Goal: Contribute content: Add original content to the website for others to see

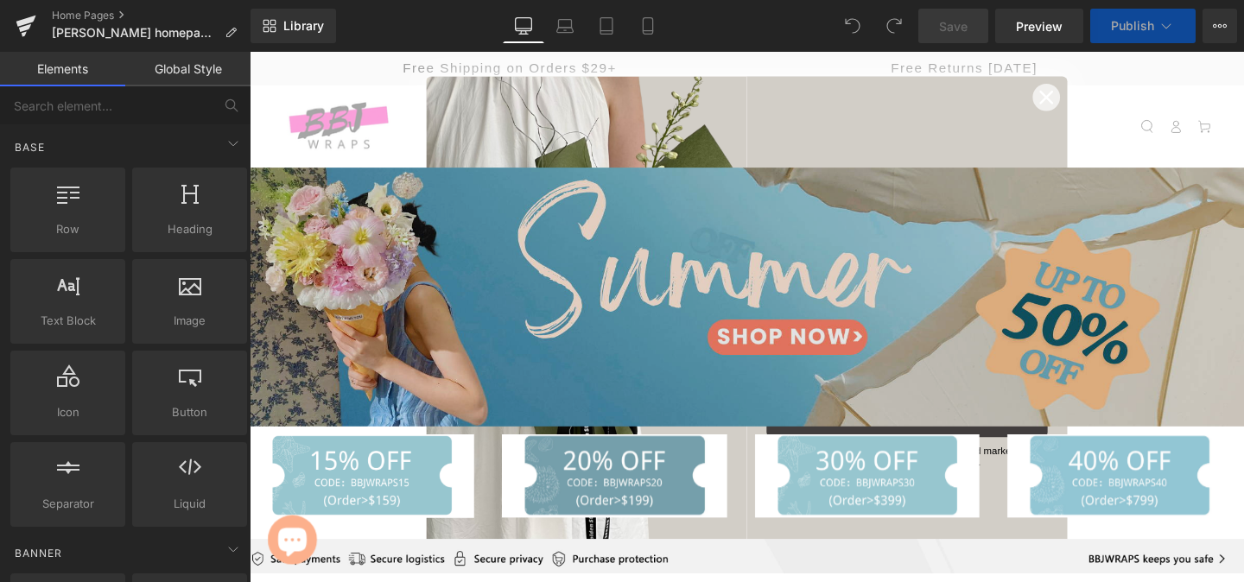
click at [639, 351] on img at bounding box center [772, 310] width 1045 height 272
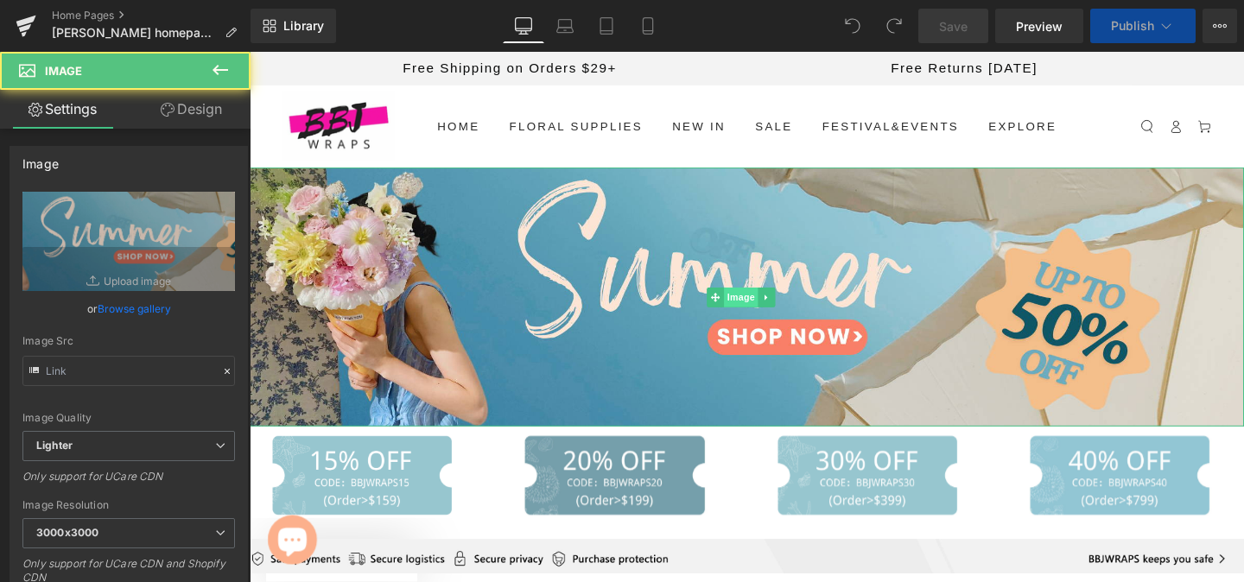
click at [757, 310] on span "Image" at bounding box center [766, 310] width 36 height 21
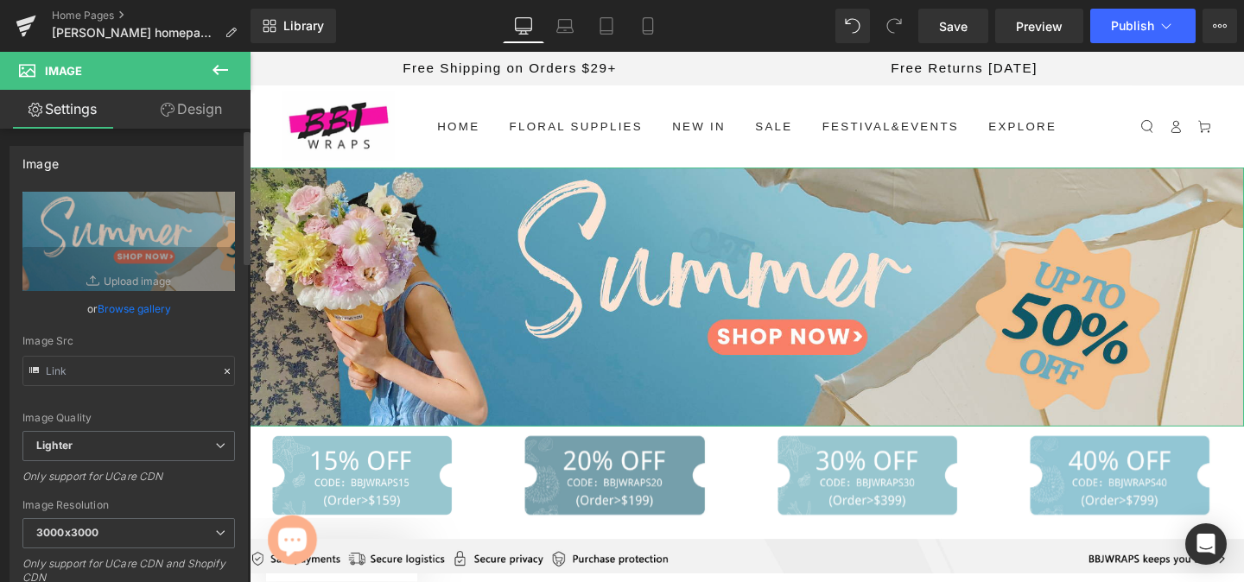
click at [127, 308] on link "Browse gallery" at bounding box center [134, 309] width 73 height 30
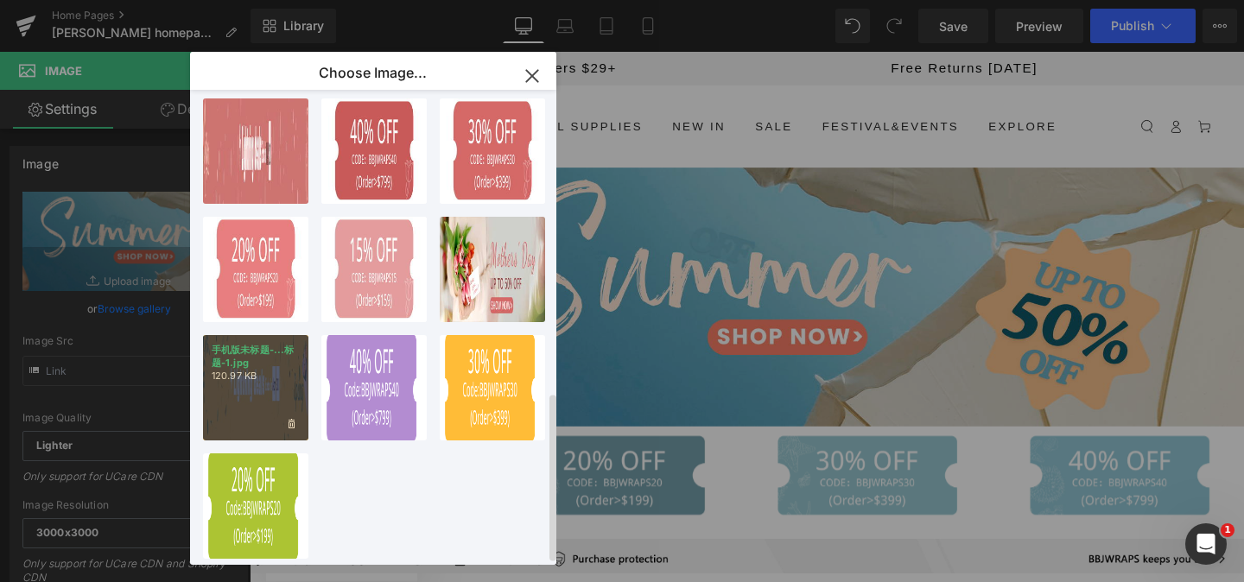
click at [262, 399] on div "手机版未标题-...标题-1.jpg 120.97 KB" at bounding box center [255, 387] width 105 height 105
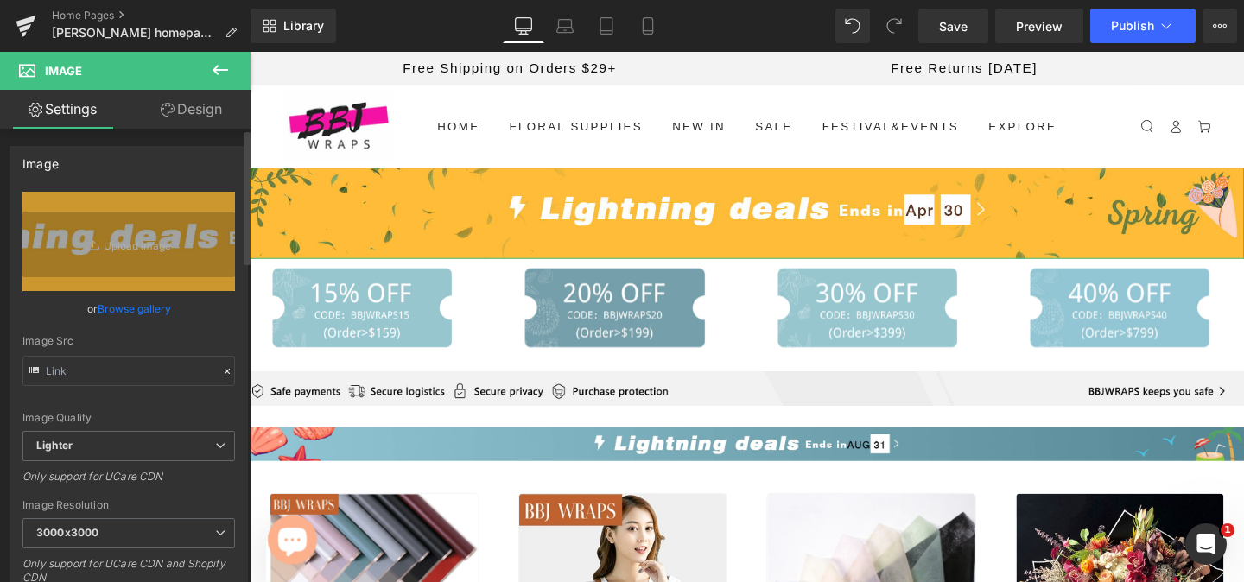
click at [143, 311] on link "Browse gallery" at bounding box center [134, 309] width 73 height 30
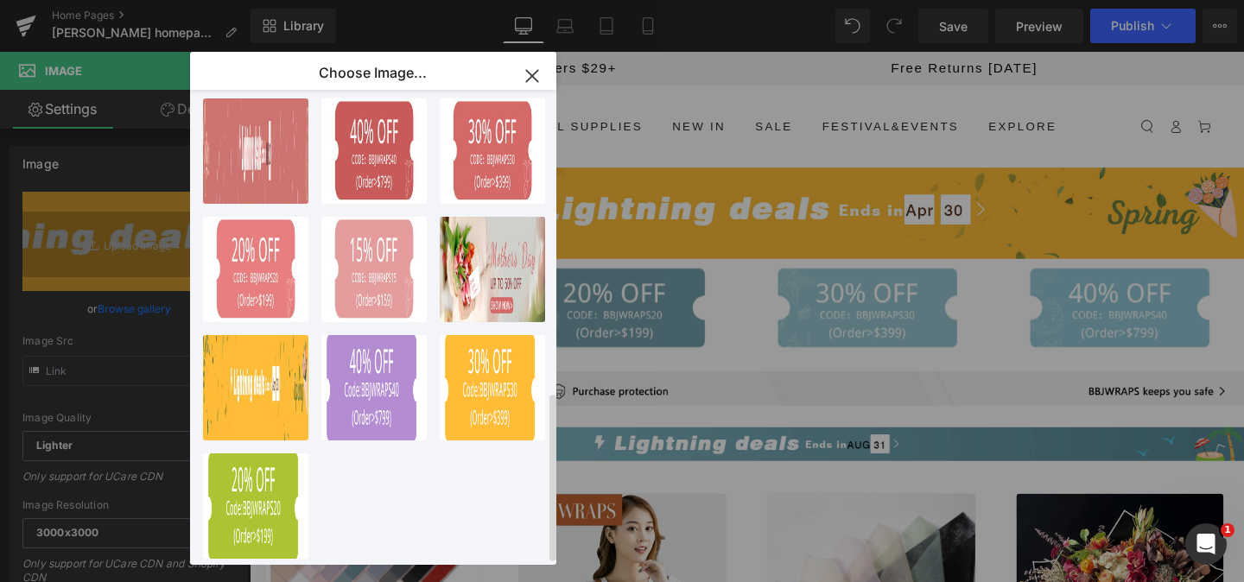
click at [353, 500] on div "手机版未标题-...标题-1.jpg 113.56 KB Delete image? Yes No 3...3.png 107.46 KB Delete im…" at bounding box center [383, 331] width 360 height 482
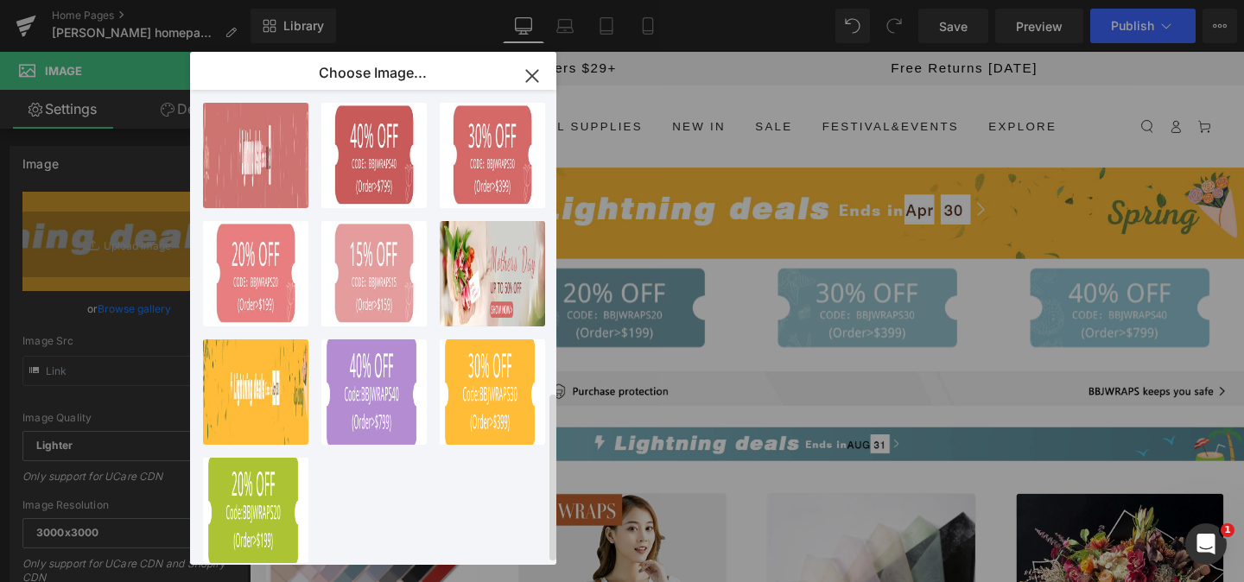
scroll to position [852, 0]
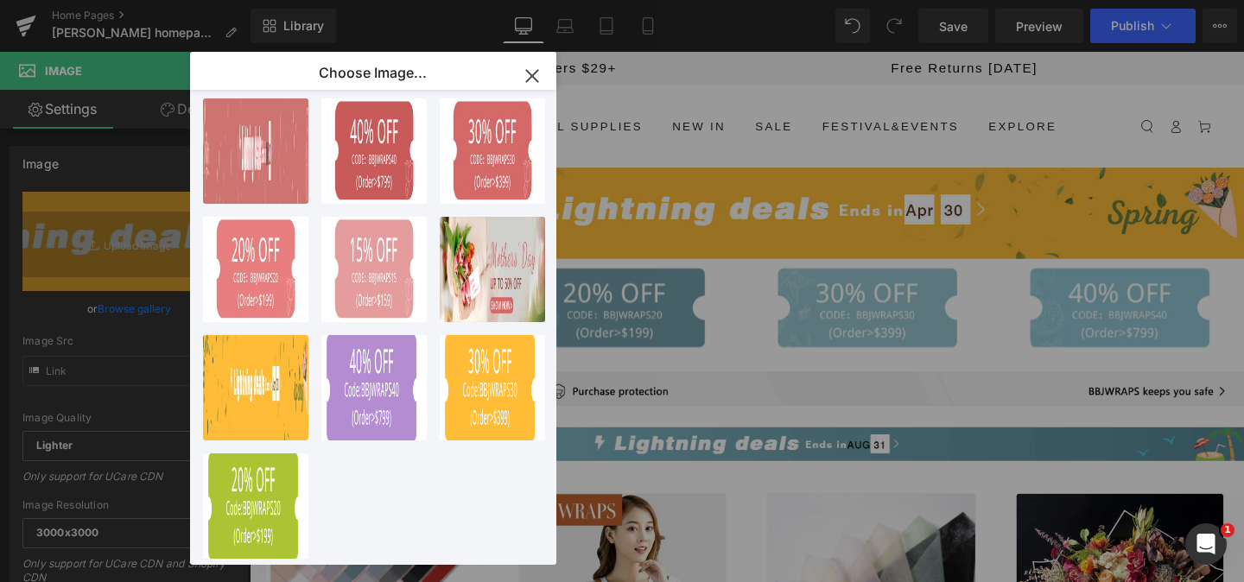
click at [532, 73] on icon "button" at bounding box center [532, 76] width 28 height 28
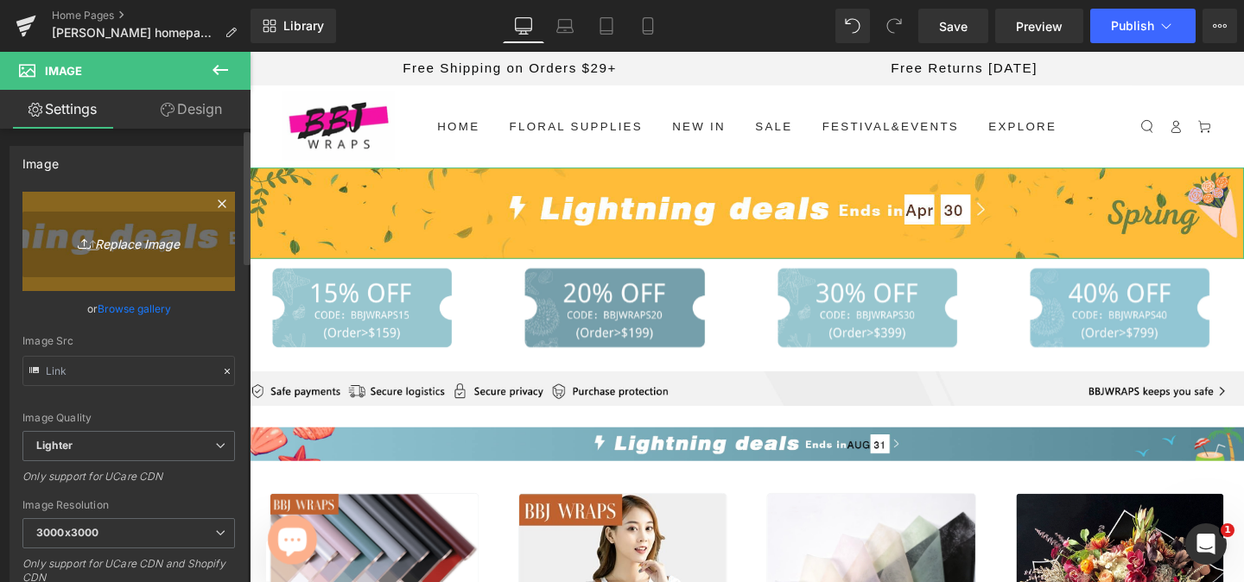
click at [133, 245] on icon "Replace Image" at bounding box center [129, 242] width 138 height 22
type input "C:\fakepath\H1.png"
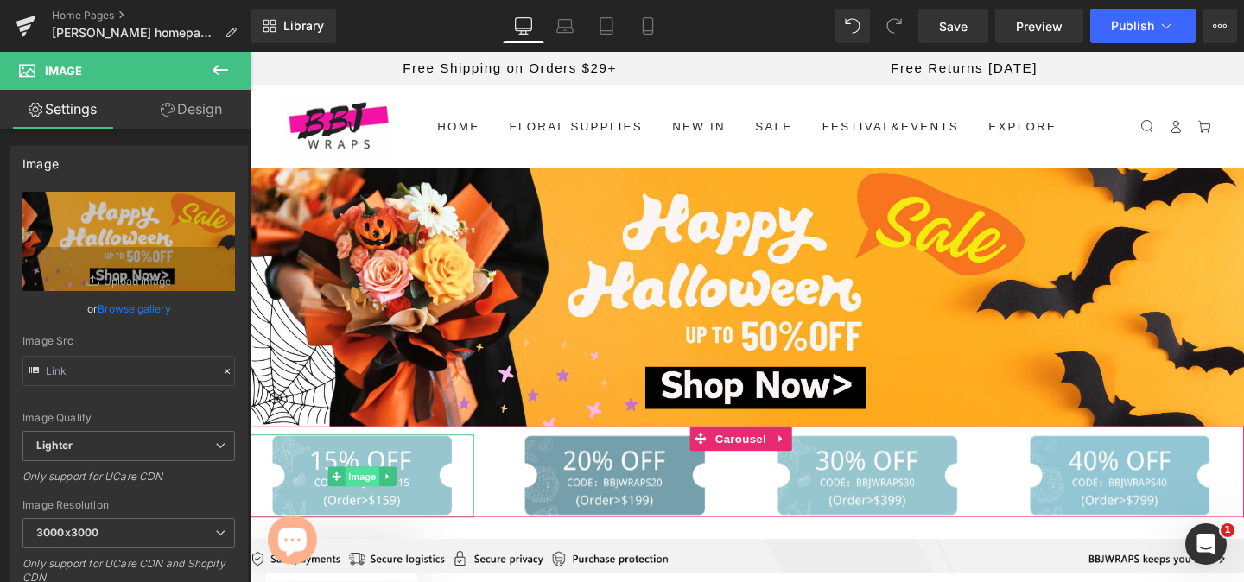
click at [369, 491] on span "Image" at bounding box center [368, 498] width 36 height 21
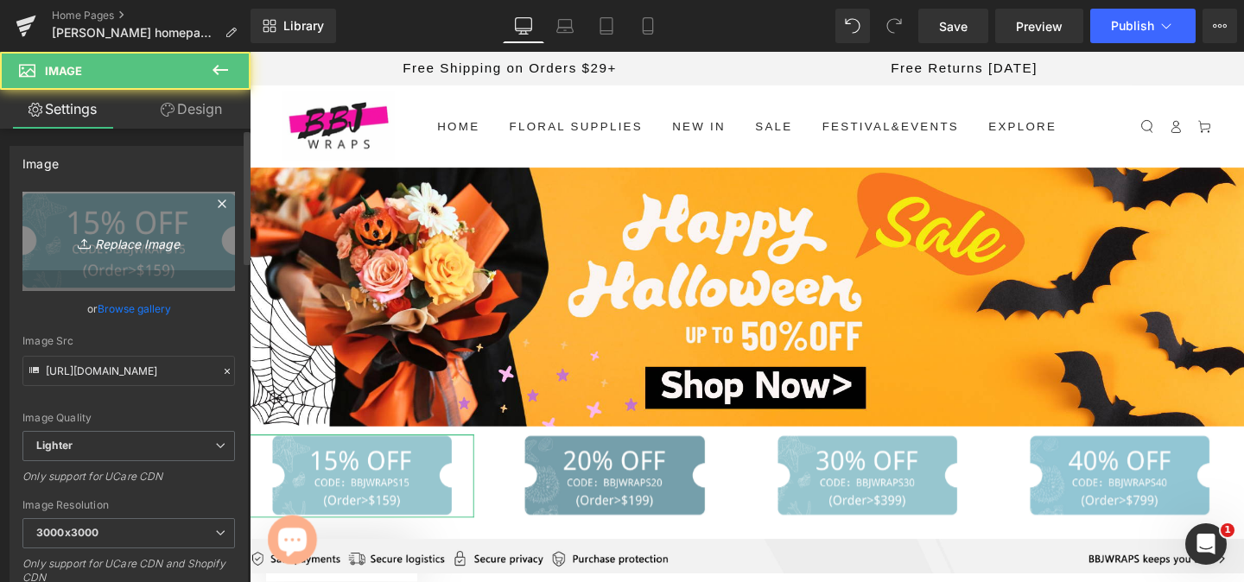
click at [142, 240] on icon "Replace Image" at bounding box center [129, 242] width 138 height 22
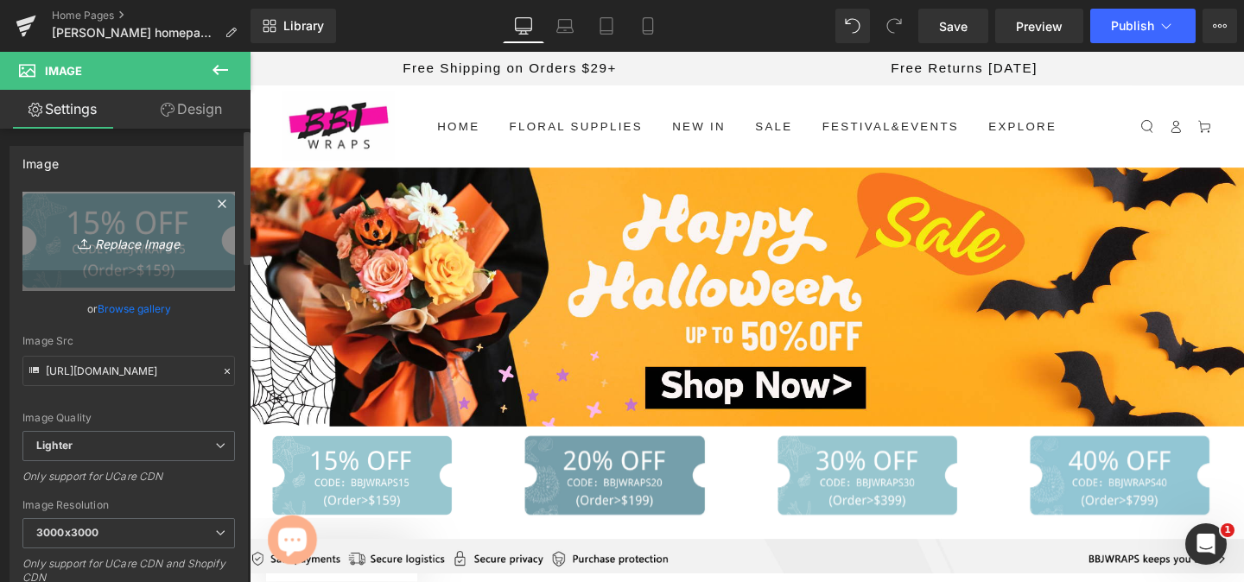
type input "C:\fakepath\1(1).png"
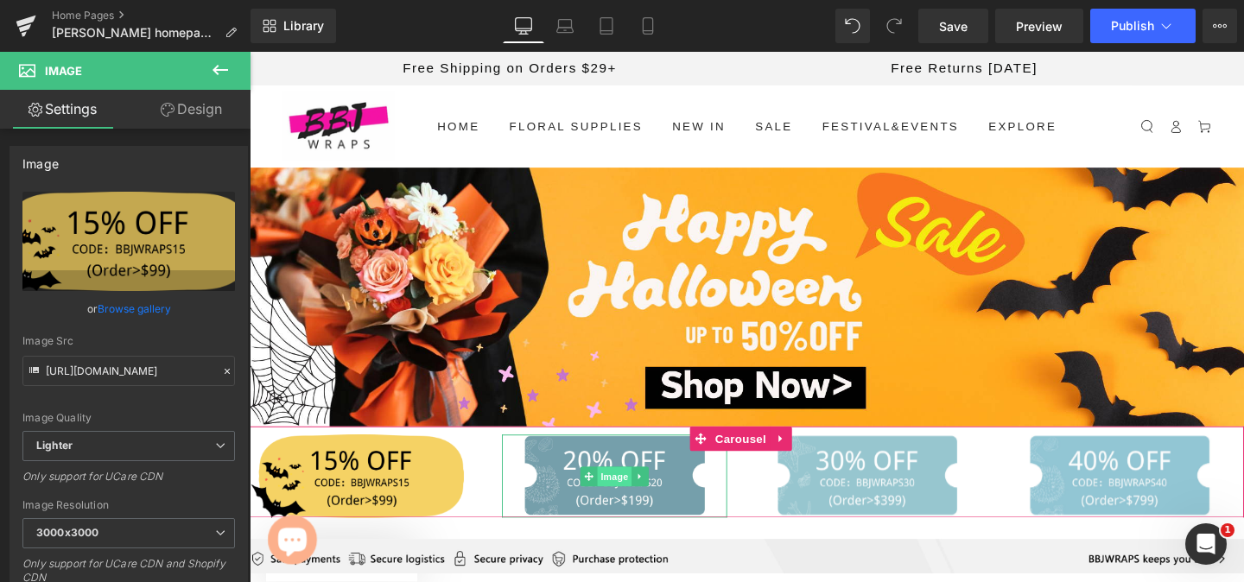
click at [624, 493] on span "Image" at bounding box center [633, 498] width 36 height 21
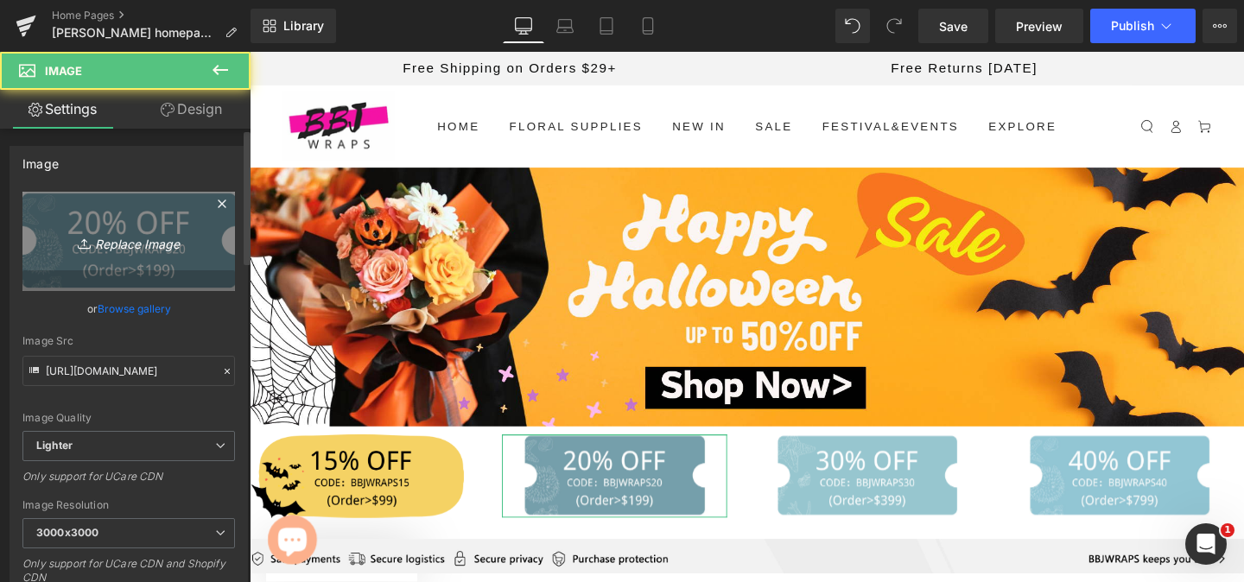
click at [136, 239] on icon "Replace Image" at bounding box center [129, 242] width 138 height 22
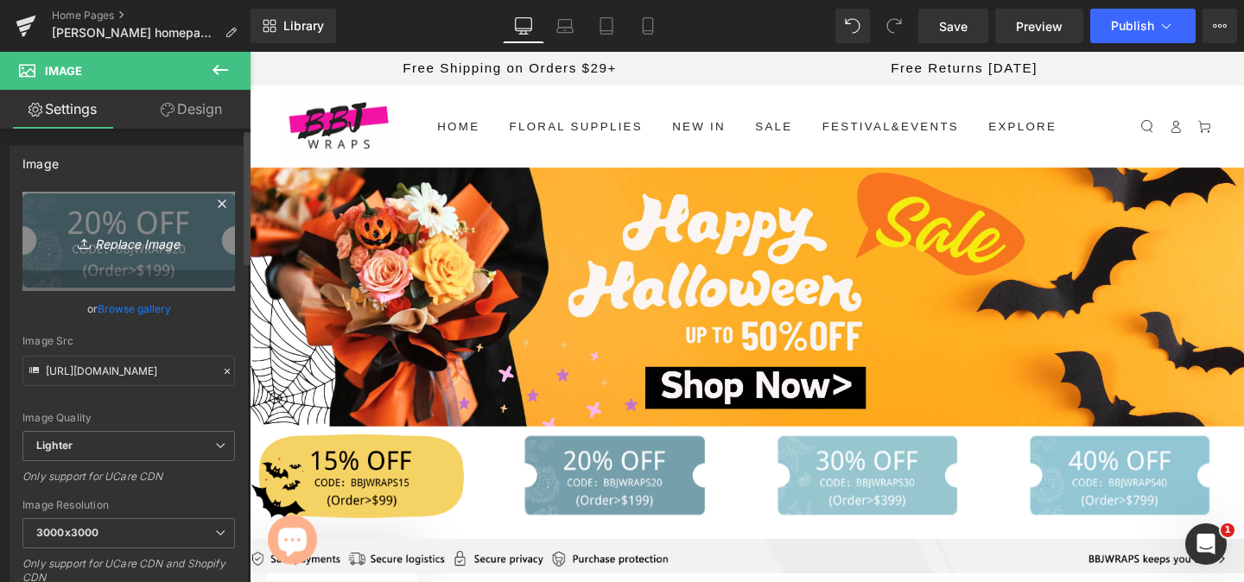
type input "C:\fakepath\2.png"
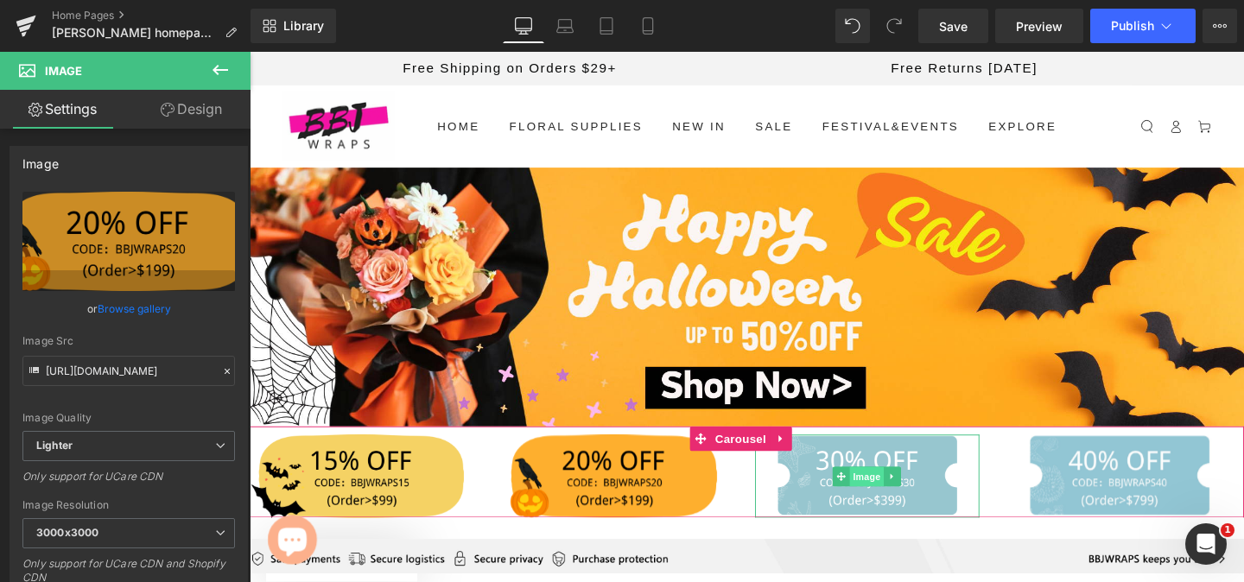
click at [892, 494] on span "Image" at bounding box center [898, 498] width 36 height 21
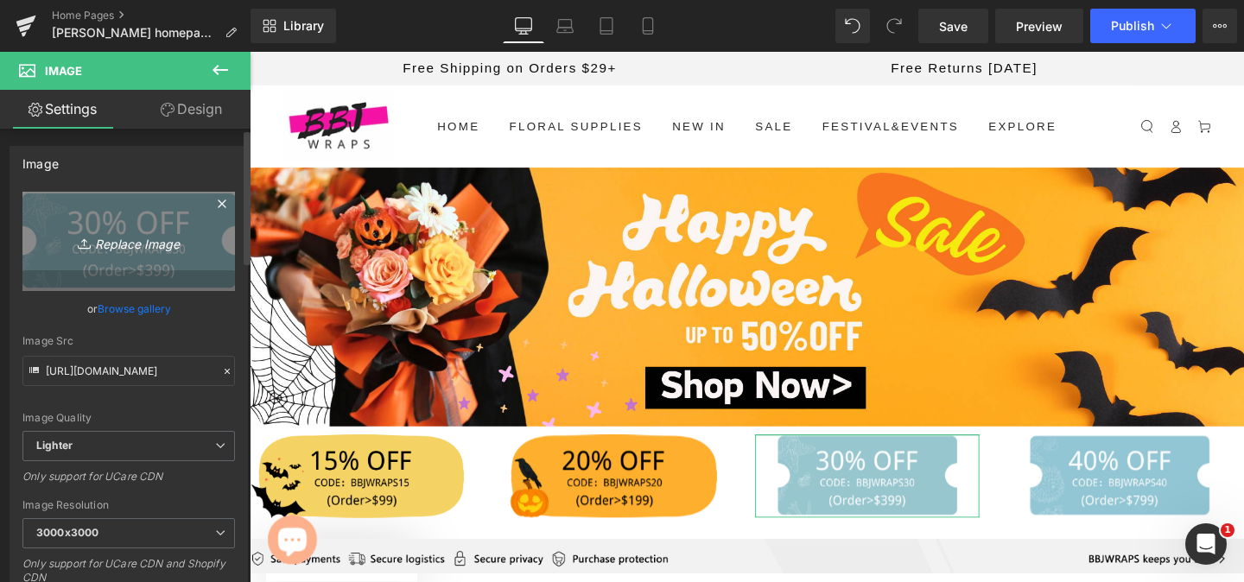
click at [138, 244] on icon "Replace Image" at bounding box center [129, 242] width 138 height 22
type input "C:\fakepath\3.png"
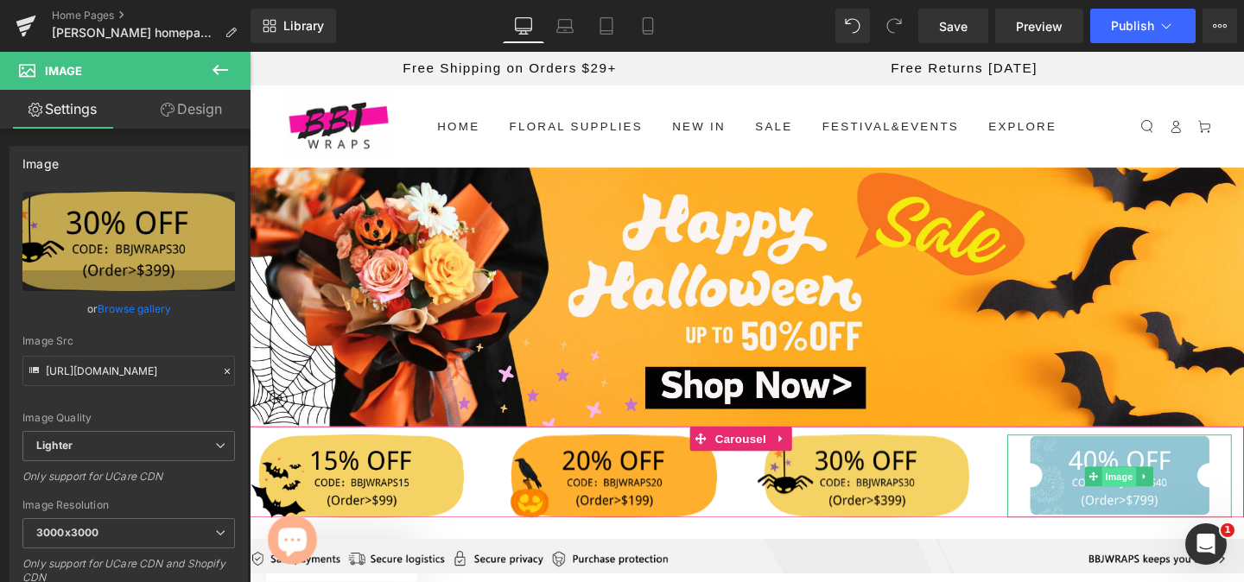
click at [1154, 494] on span "Image" at bounding box center [1164, 498] width 36 height 21
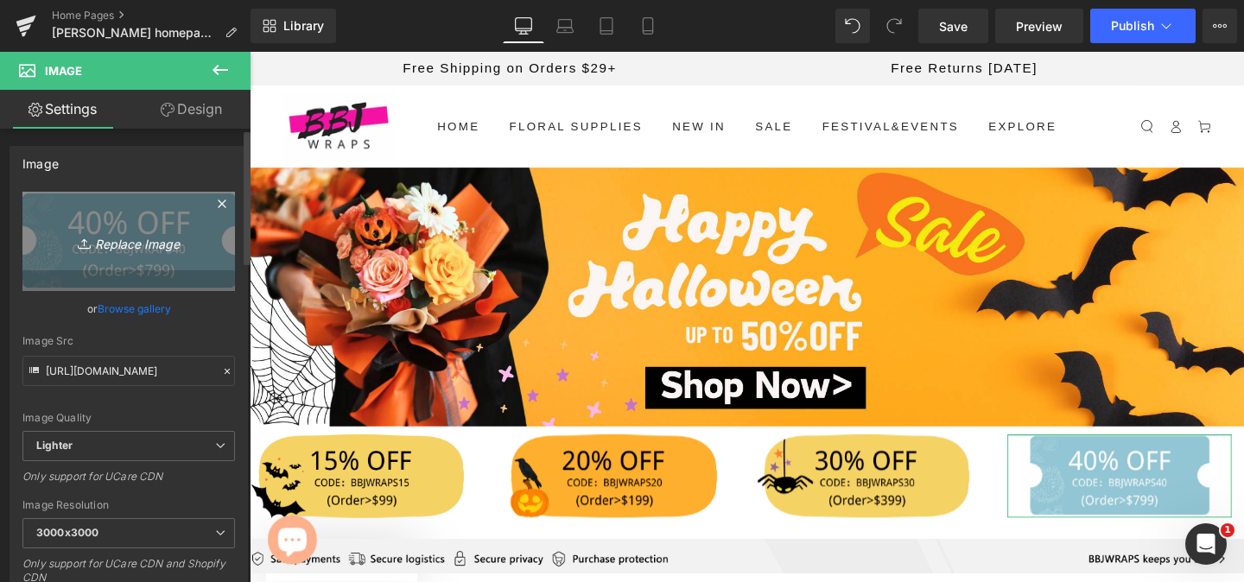
click at [161, 236] on icon "Replace Image" at bounding box center [129, 242] width 138 height 22
type input "C:\fakepath\4.png"
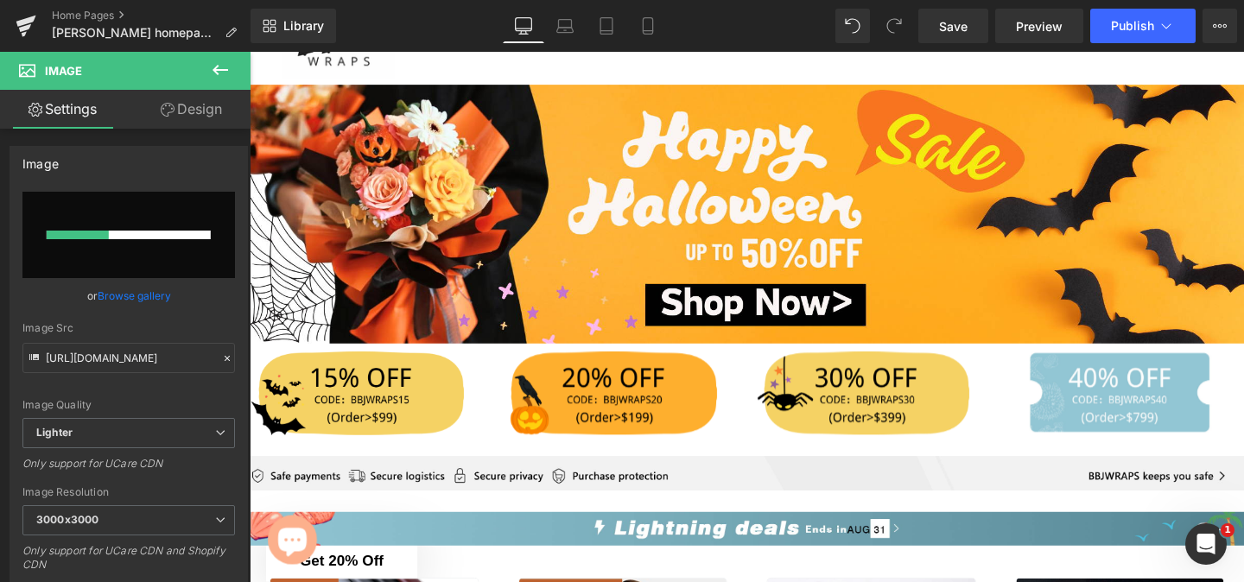
scroll to position [161, 0]
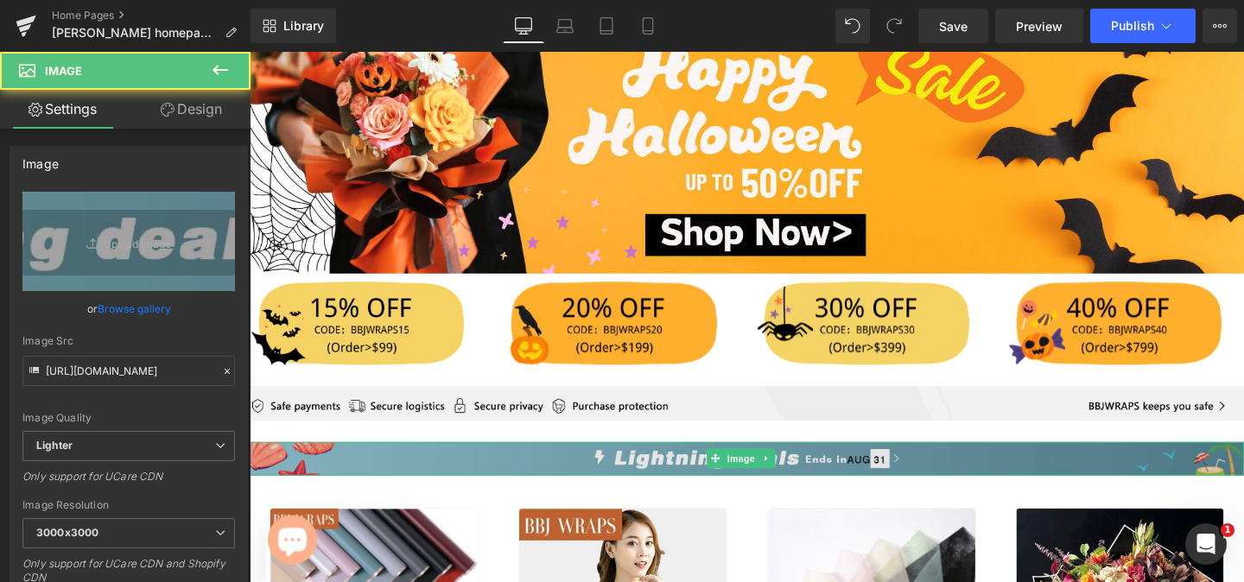
click at [530, 473] on img at bounding box center [772, 480] width 1045 height 36
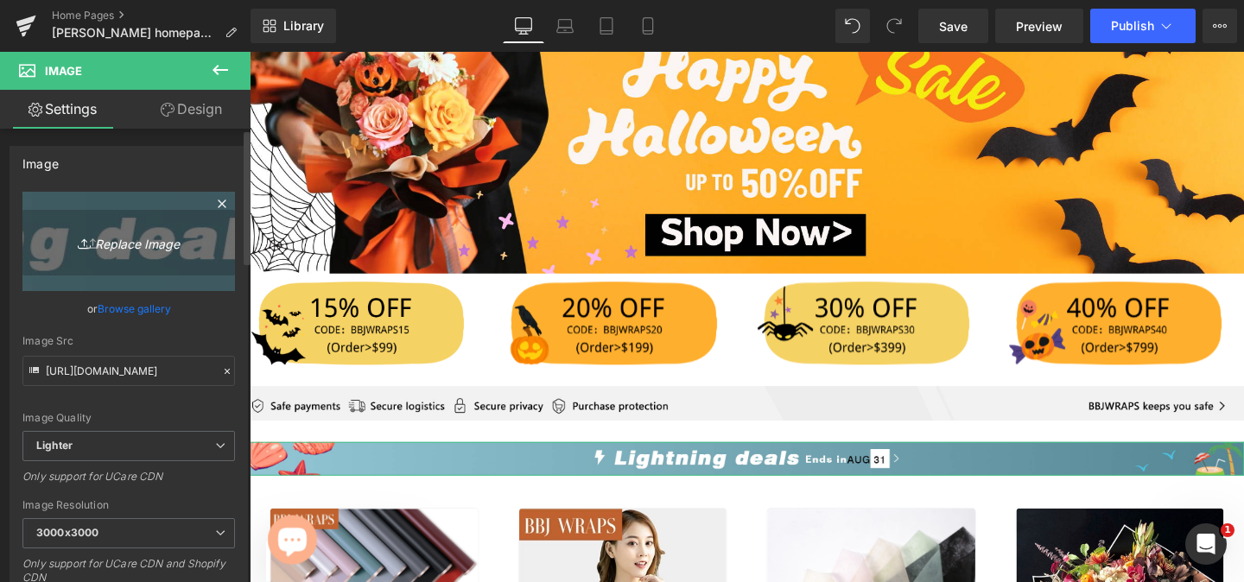
click at [126, 242] on icon "Replace Image" at bounding box center [129, 242] width 138 height 22
type input "C:\fakepath\未标题-3-恢复的-恢复的.jpg"
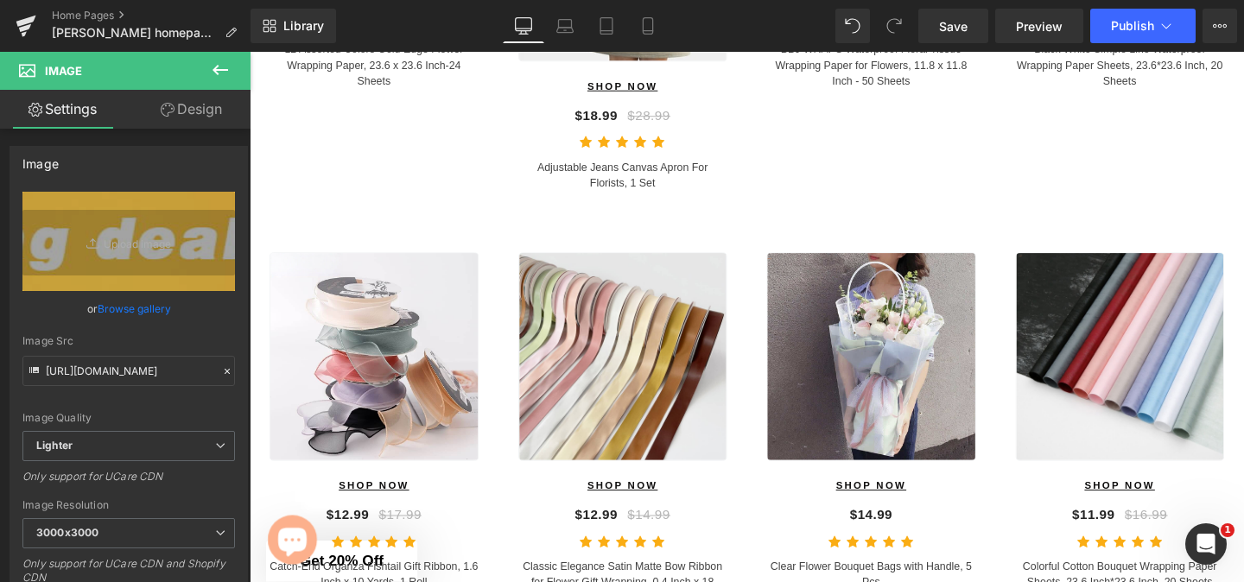
scroll to position [0, 0]
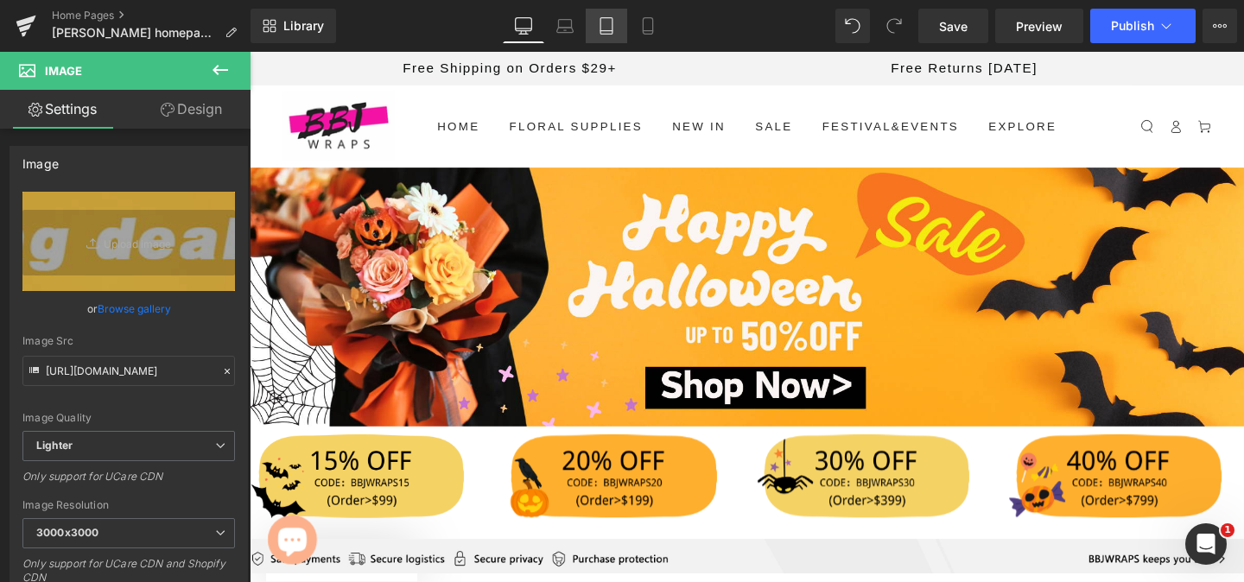
click at [606, 24] on icon at bounding box center [606, 25] width 17 height 17
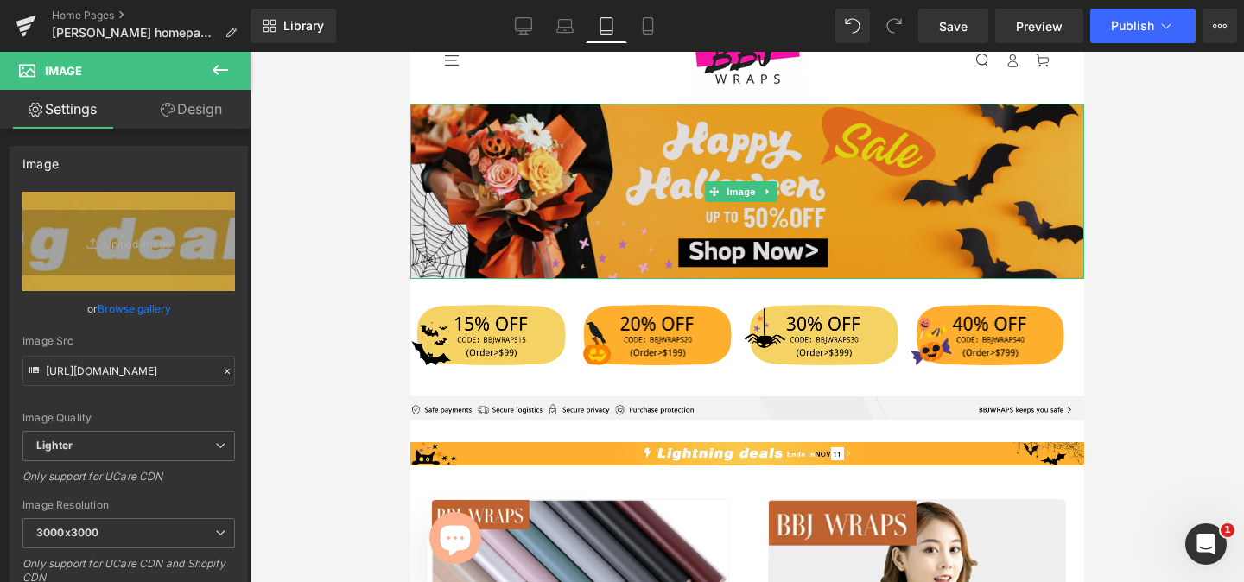
scroll to position [70, 0]
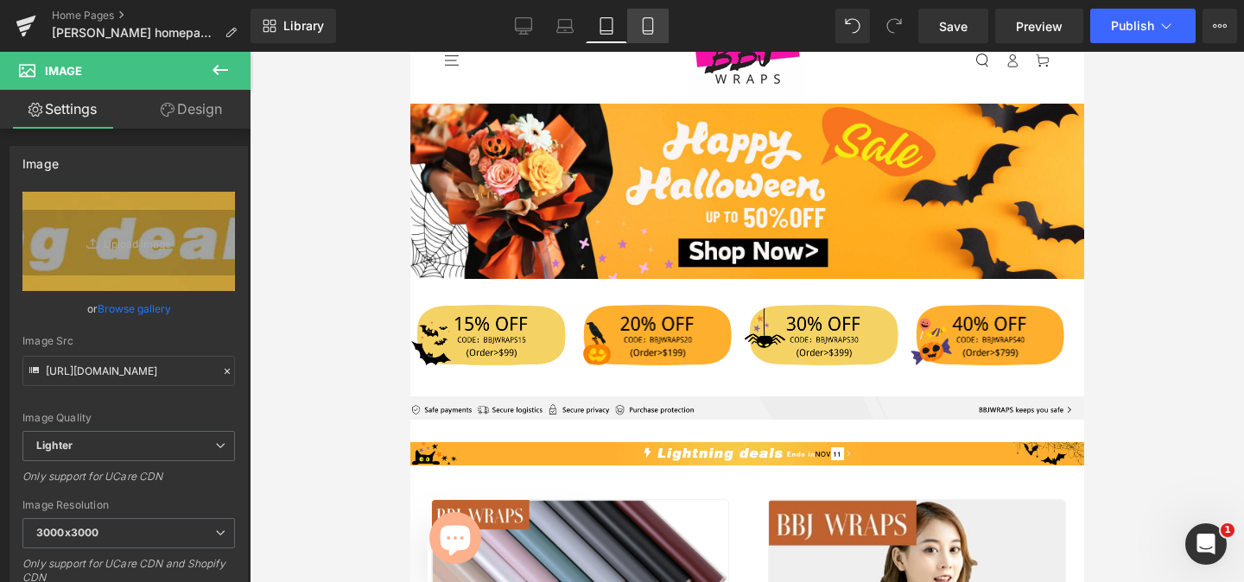
click at [639, 22] on link "Mobile" at bounding box center [647, 26] width 41 height 35
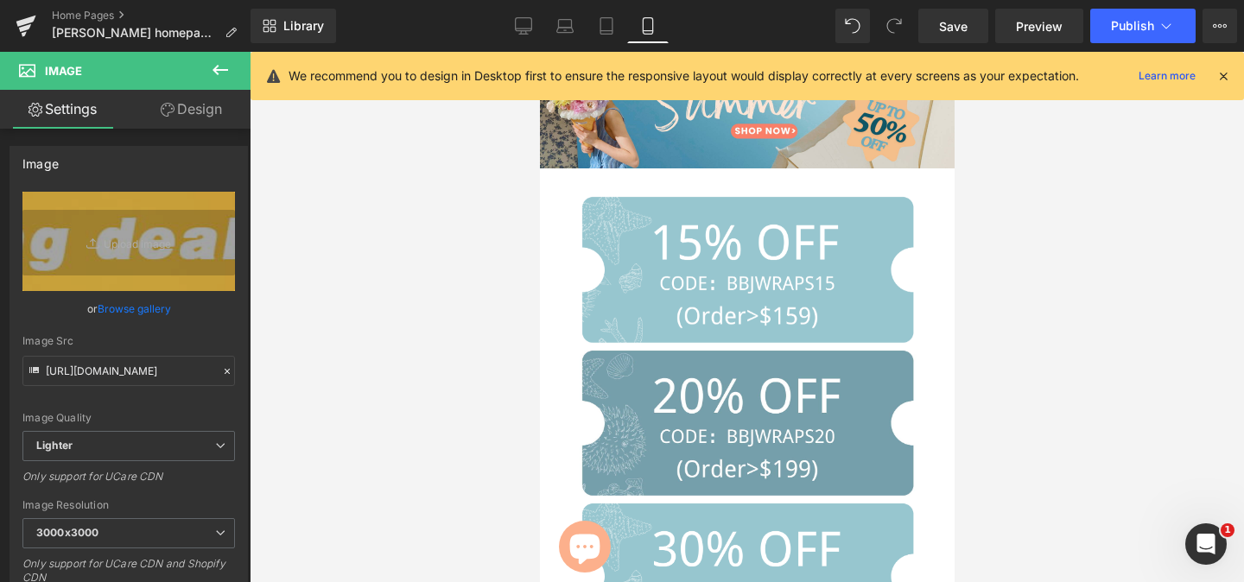
scroll to position [0, 0]
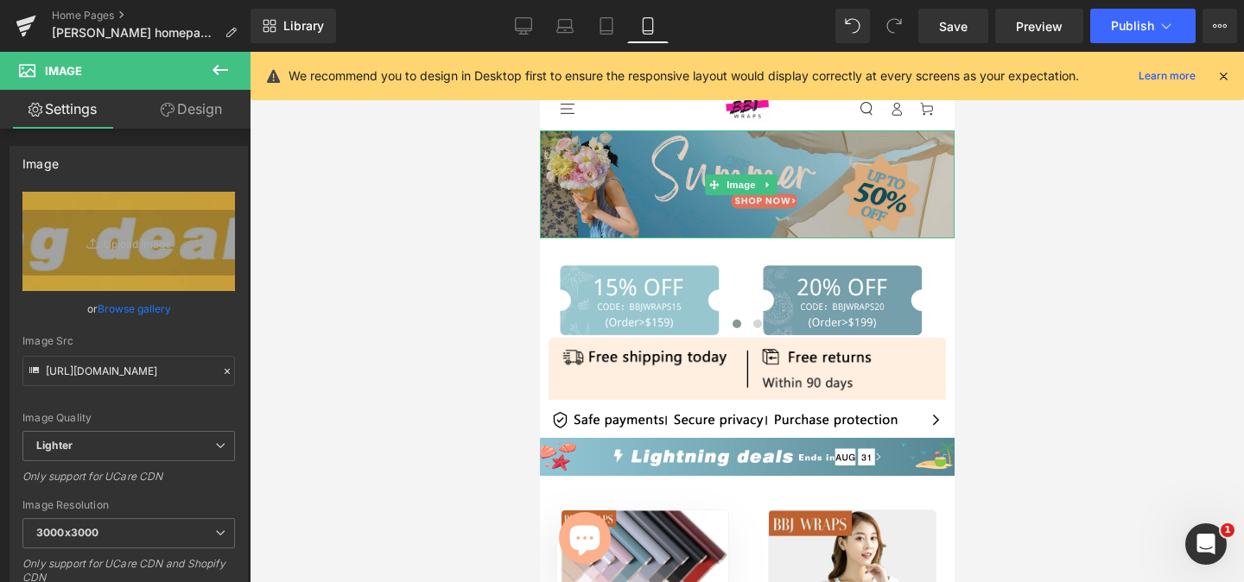
click at [652, 164] on img at bounding box center [746, 184] width 415 height 108
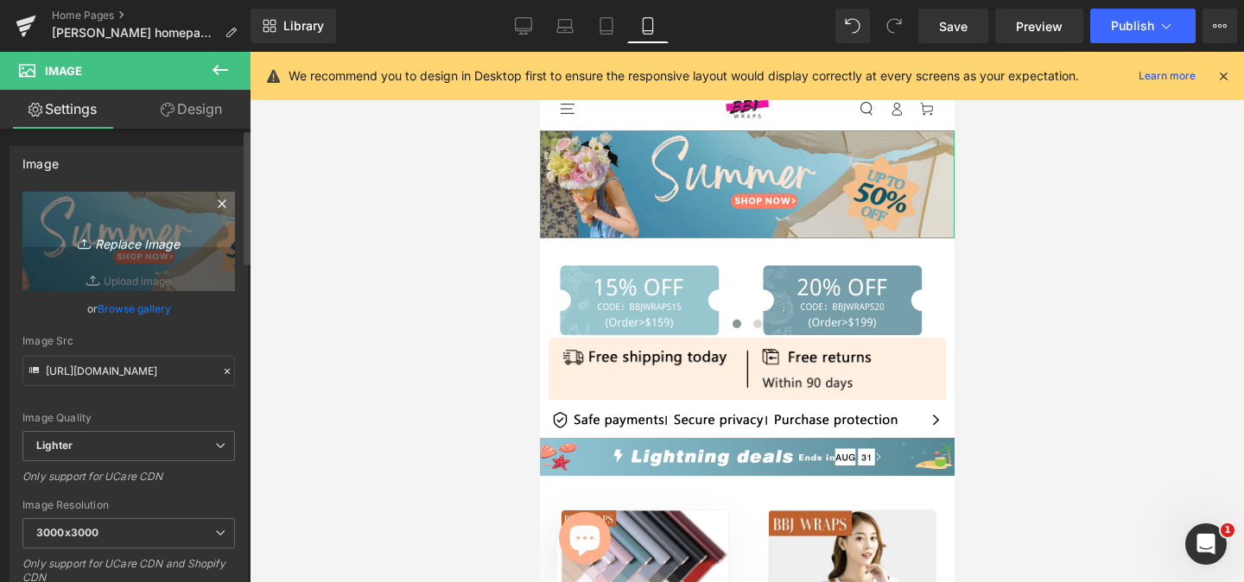
click at [146, 243] on icon "Replace Image" at bounding box center [129, 242] width 138 height 22
type input "C:\fakepath\手机版未标题-1.jpg"
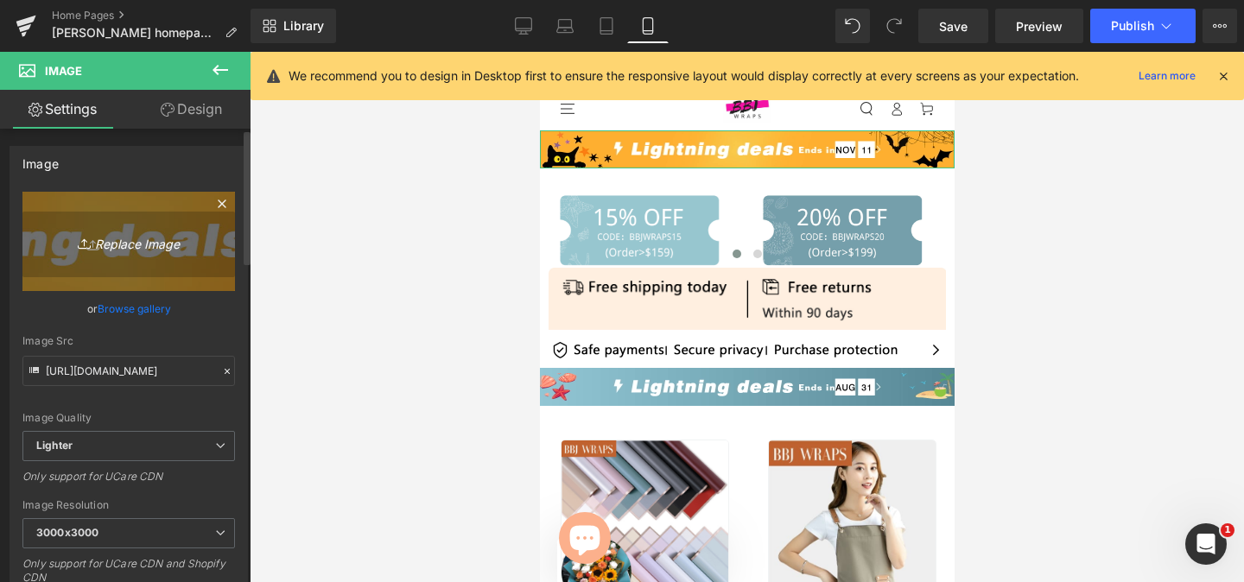
click at [124, 244] on icon "Replace Image" at bounding box center [129, 242] width 138 height 22
type input "C:\fakepath\H1.png"
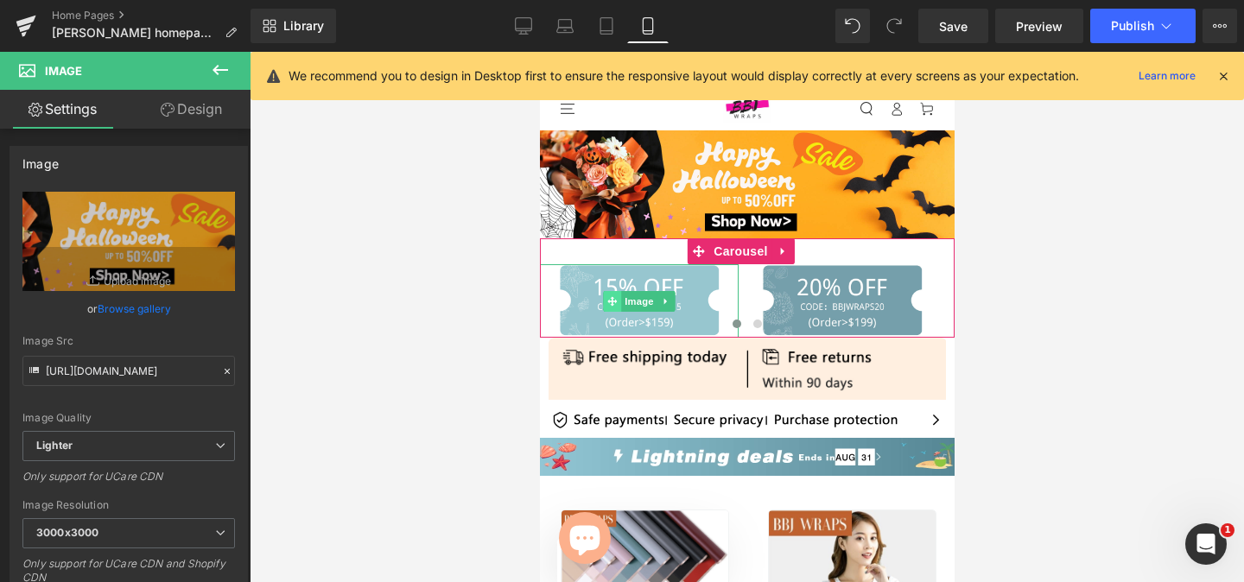
click at [613, 291] on span at bounding box center [611, 301] width 18 height 21
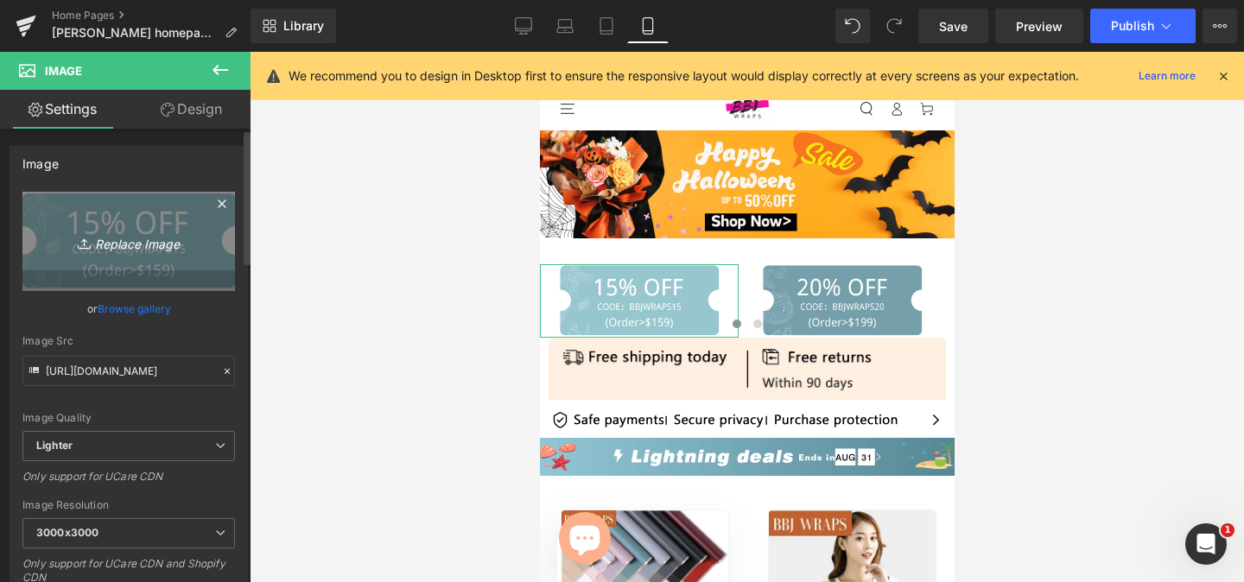
click at [112, 238] on icon "Replace Image" at bounding box center [129, 242] width 138 height 22
type input "C:\fakepath\1(1).png"
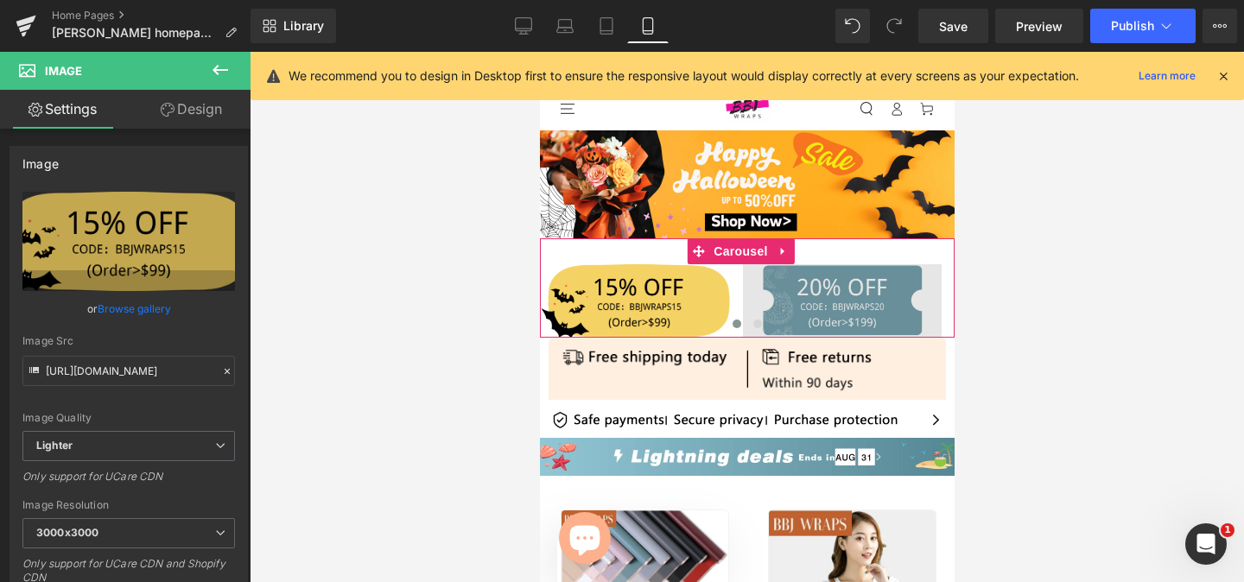
click at [830, 292] on span "Image" at bounding box center [841, 301] width 36 height 21
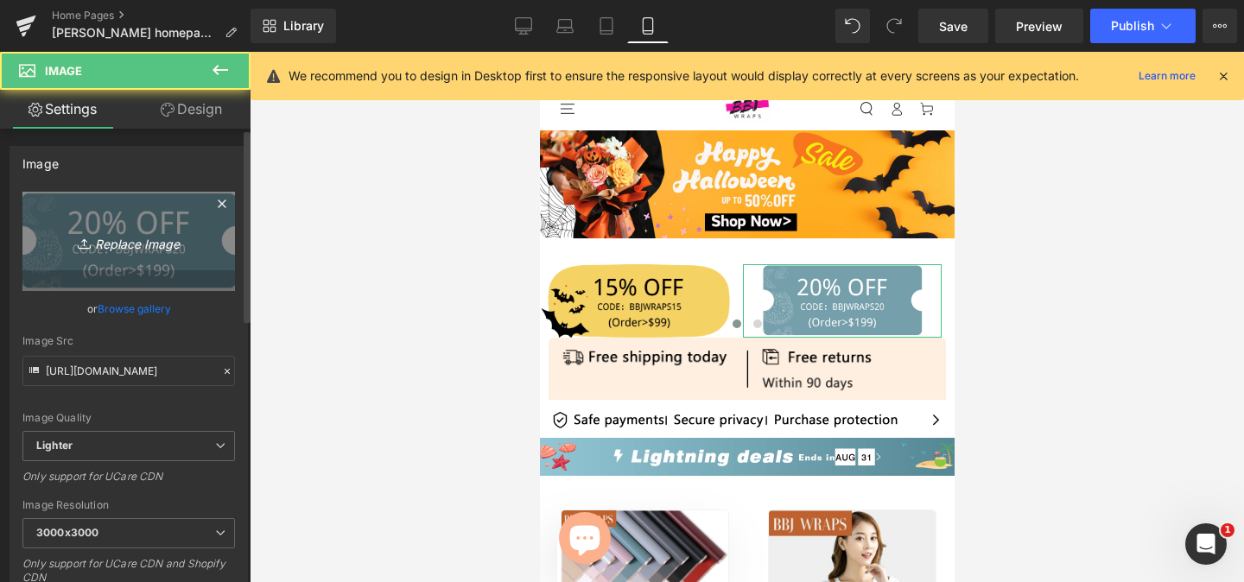
click at [163, 234] on icon "Replace Image" at bounding box center [129, 242] width 138 height 22
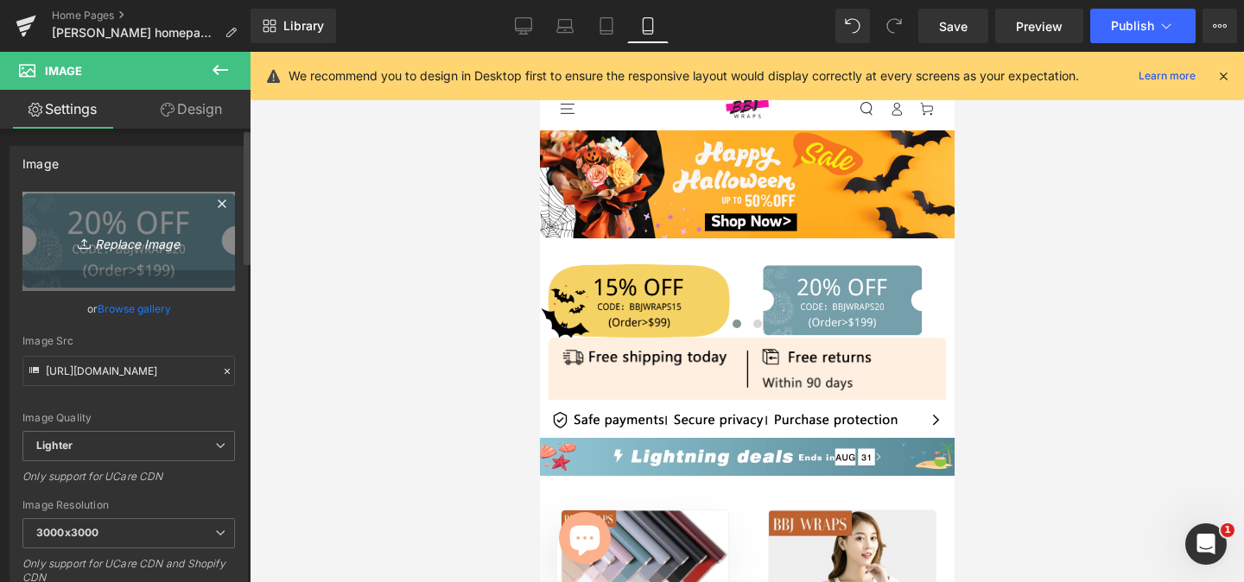
type input "C:\fakepath\2.png"
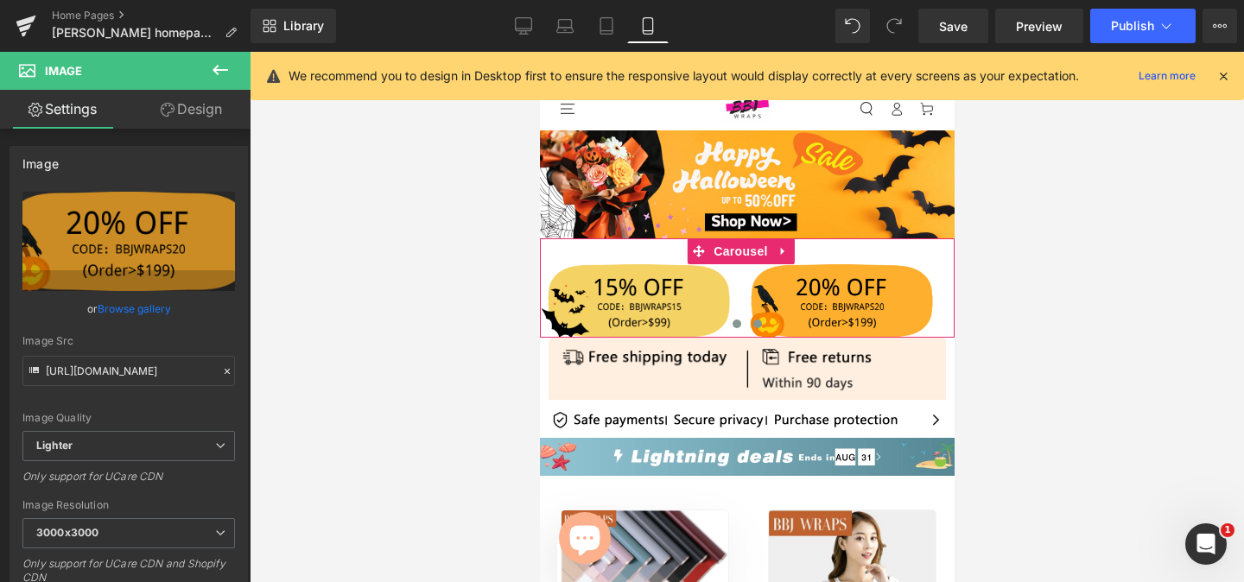
click at [752, 320] on span at bounding box center [756, 324] width 9 height 9
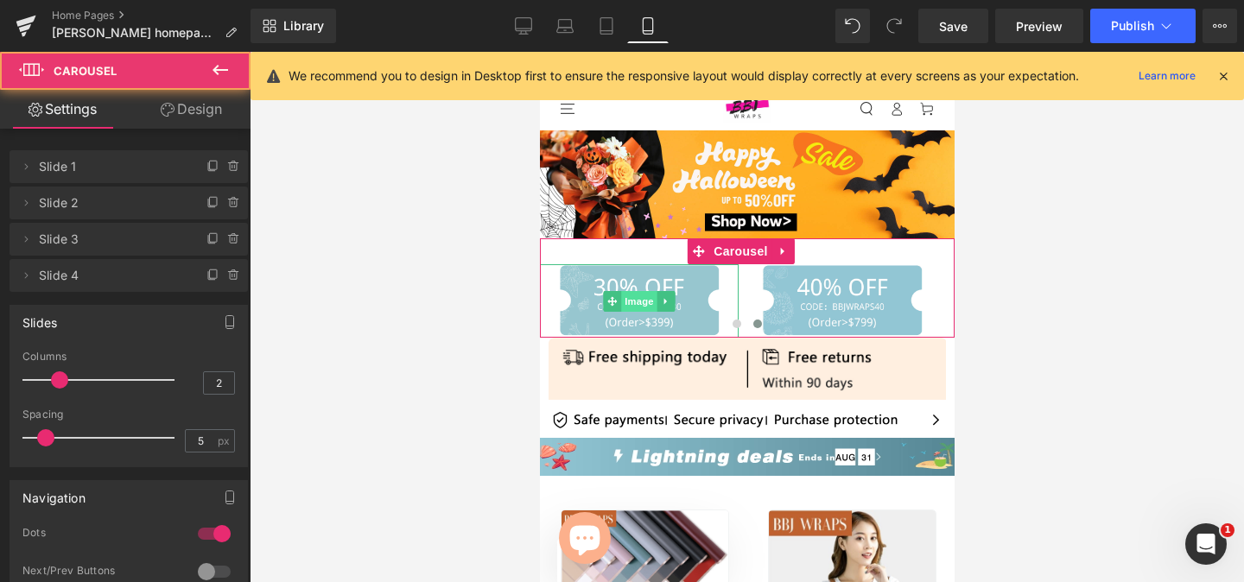
click at [645, 293] on span "Image" at bounding box center [638, 301] width 36 height 21
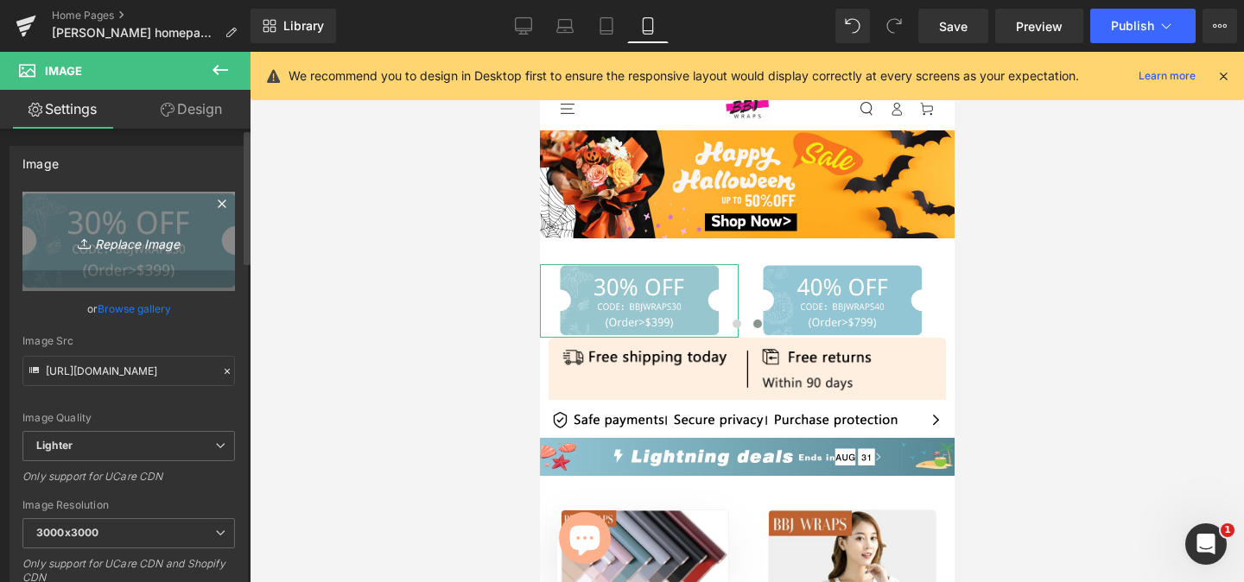
click at [110, 243] on icon "Replace Image" at bounding box center [129, 242] width 138 height 22
type input "C:\fakepath\3.png"
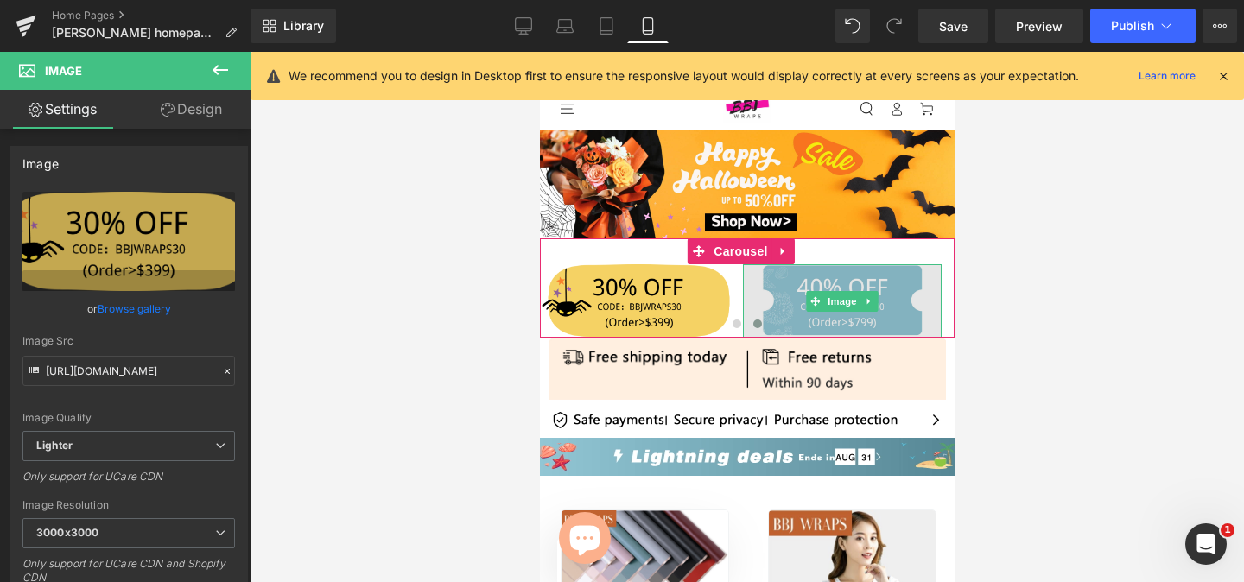
click at [853, 274] on img at bounding box center [841, 300] width 199 height 73
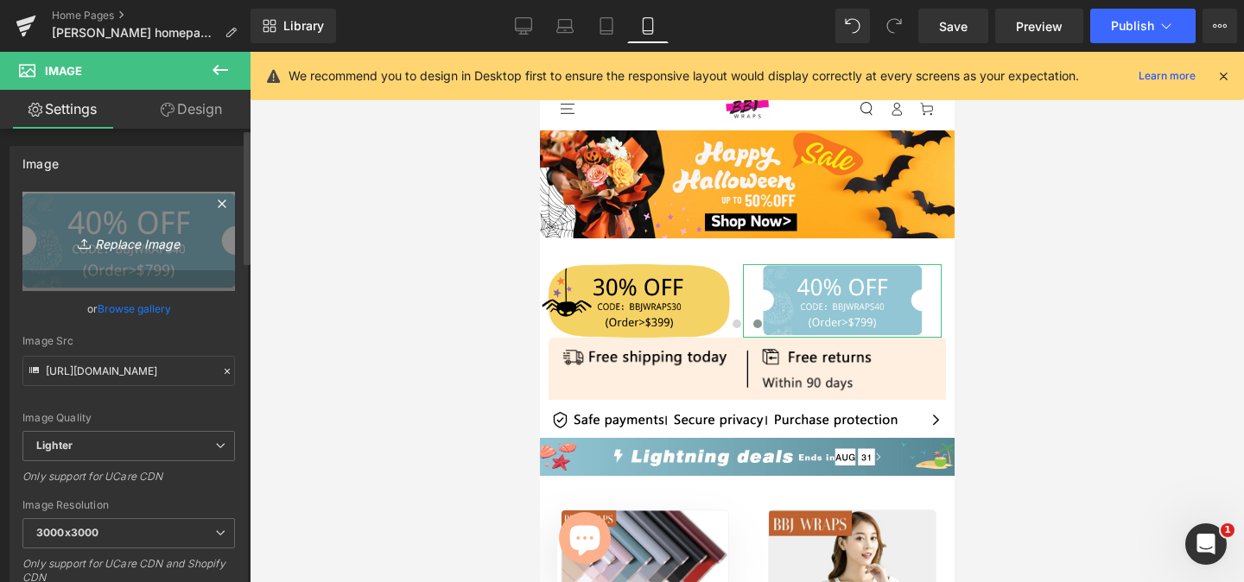
click at [149, 226] on link "Replace Image" at bounding box center [128, 241] width 212 height 99
type input "C:\fakepath\4.png"
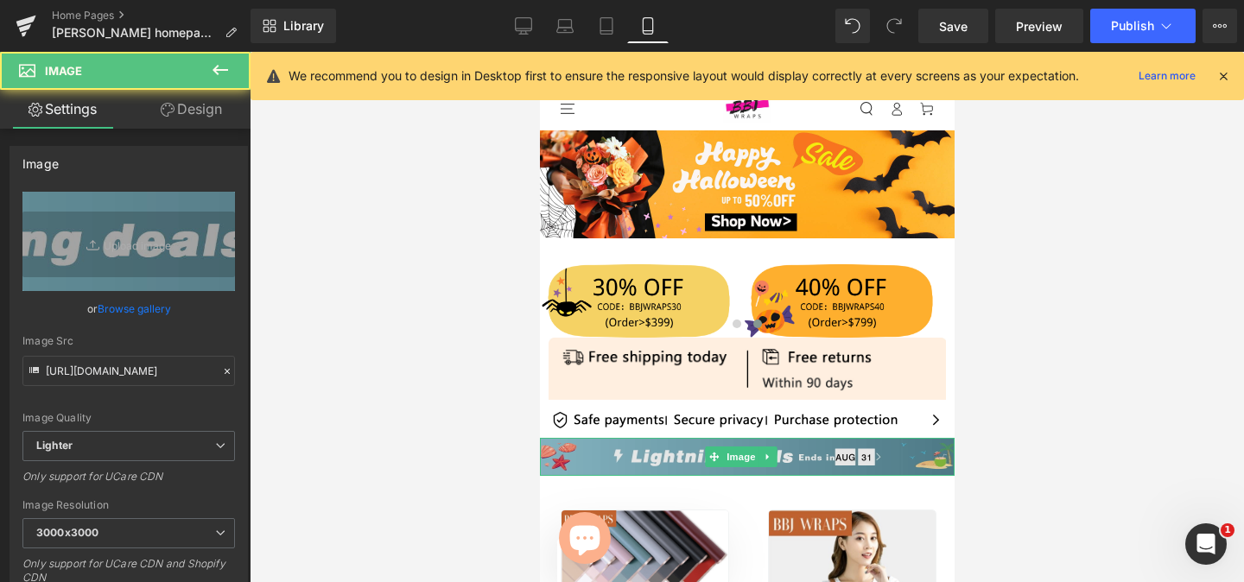
click at [596, 454] on img at bounding box center [746, 457] width 415 height 38
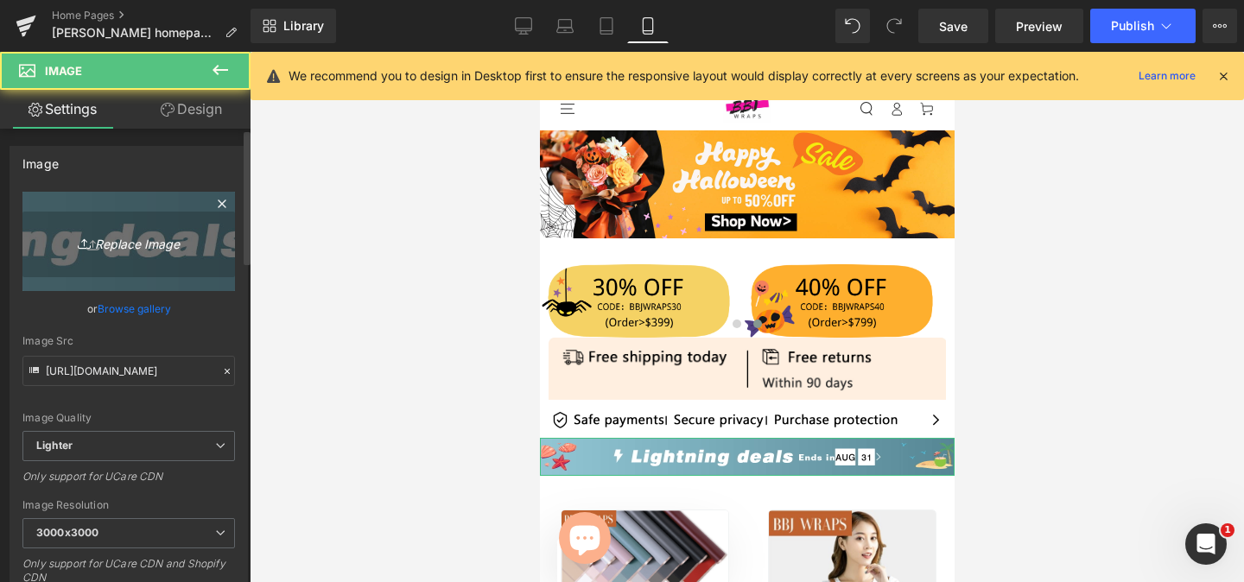
click at [125, 247] on icon "Replace Image" at bounding box center [129, 242] width 138 height 22
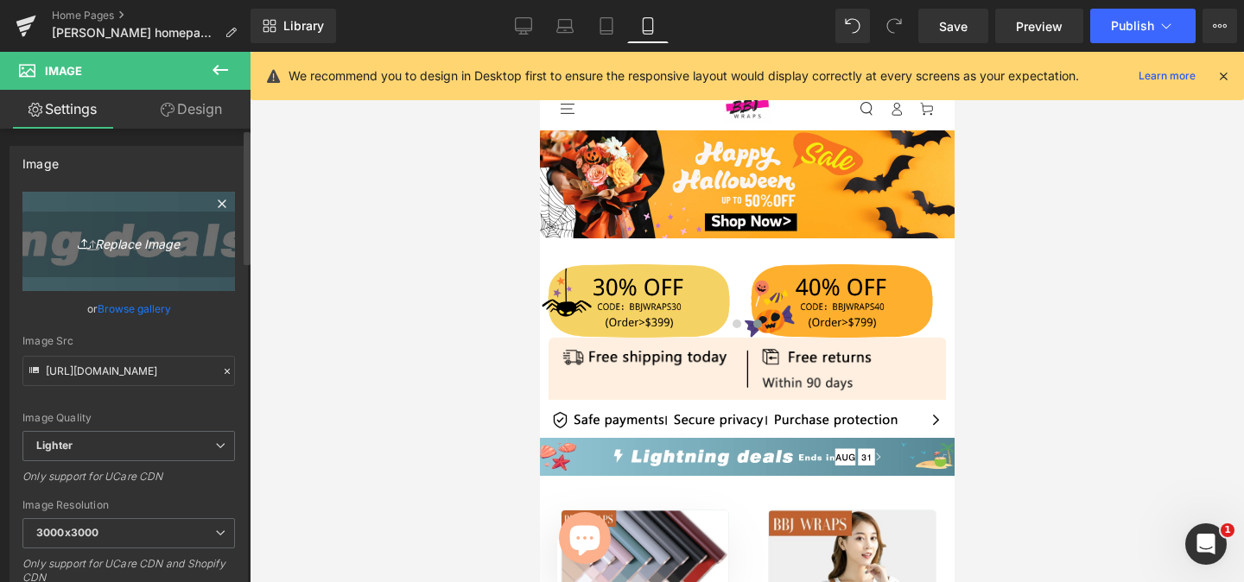
type input "C:\fakepath\手机版未标题-1.jpg"
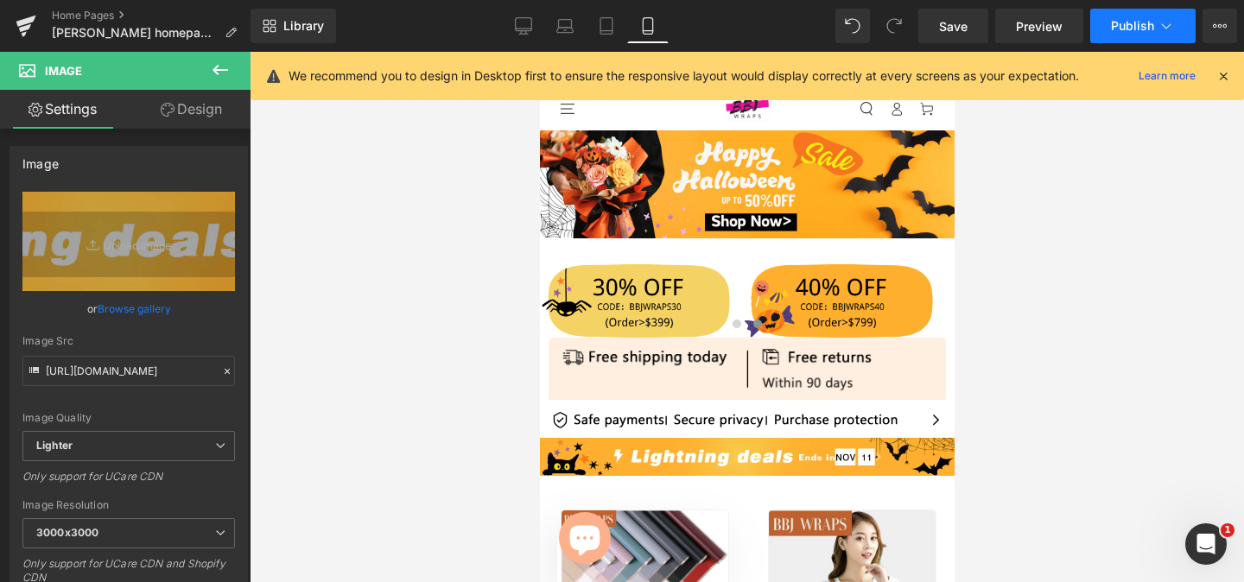
click at [1128, 29] on span "Publish" at bounding box center [1132, 26] width 43 height 14
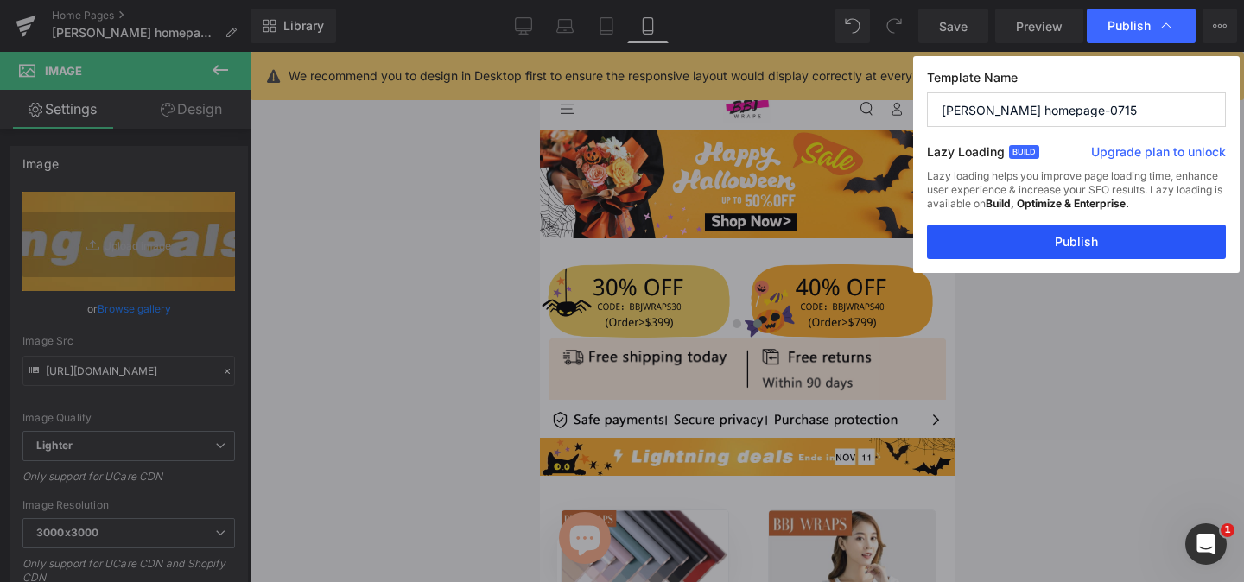
click at [1063, 237] on button "Publish" at bounding box center [1076, 242] width 299 height 35
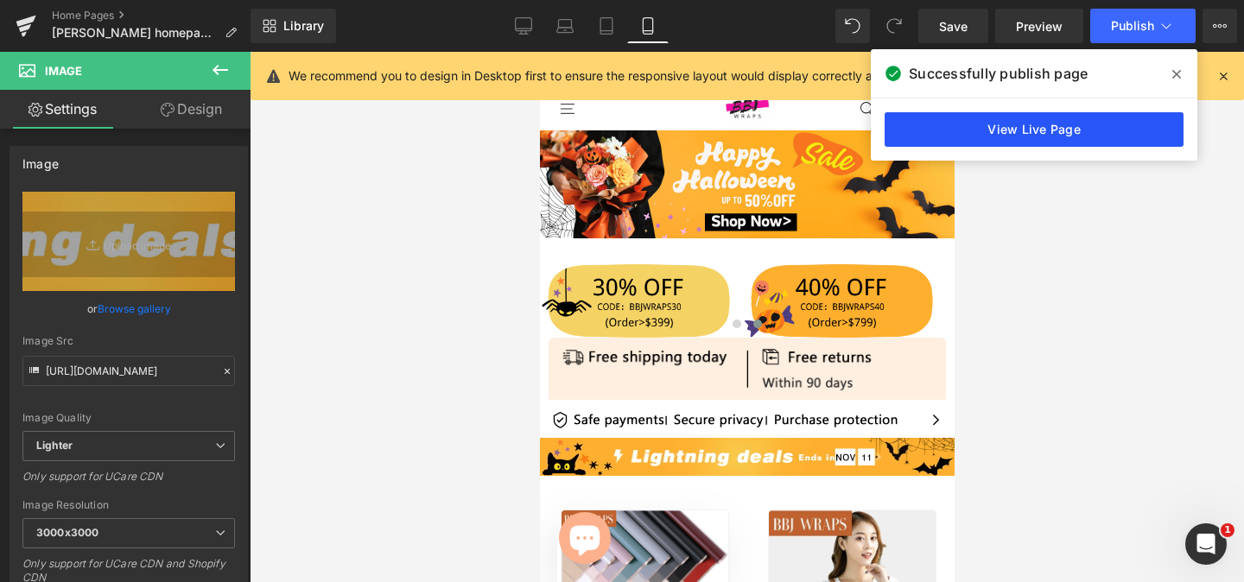
click at [1038, 128] on link "View Live Page" at bounding box center [1033, 129] width 299 height 35
